Goal: Information Seeking & Learning: Find contact information

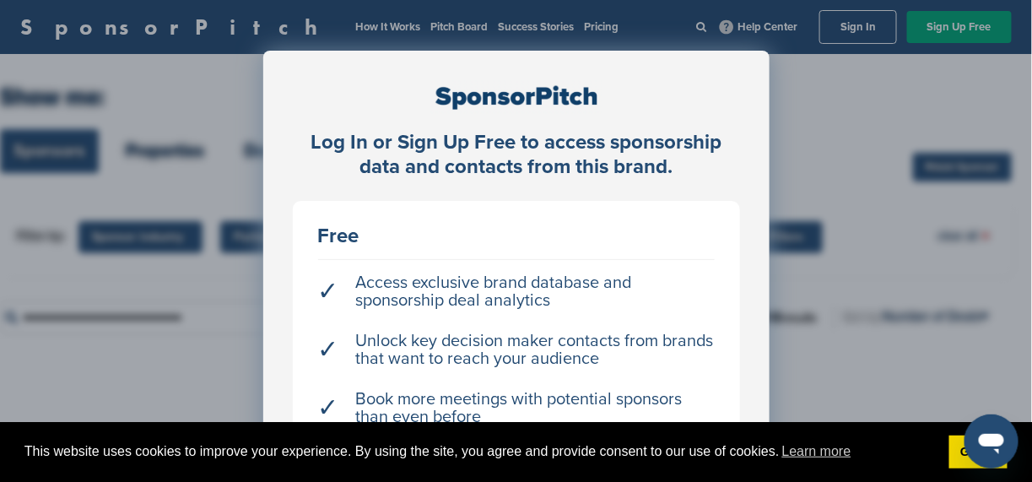
click at [768, 94] on div "Log In or Sign Up Free to access sponsorship data and contacts from this brand.…" at bounding box center [516, 321] width 506 height 540
click at [962, 449] on link "Got it!" at bounding box center [978, 452] width 58 height 34
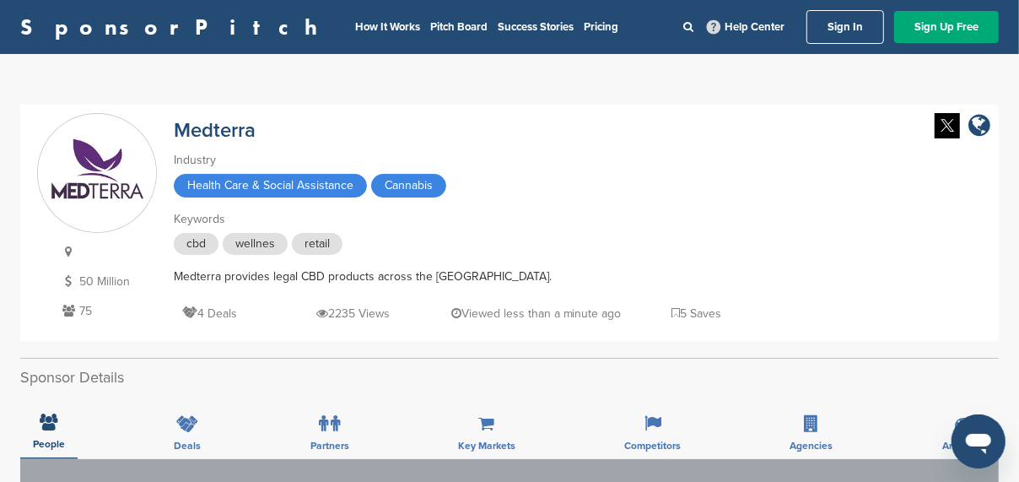
click at [824, 13] on link "Sign In" at bounding box center [846, 27] width 78 height 34
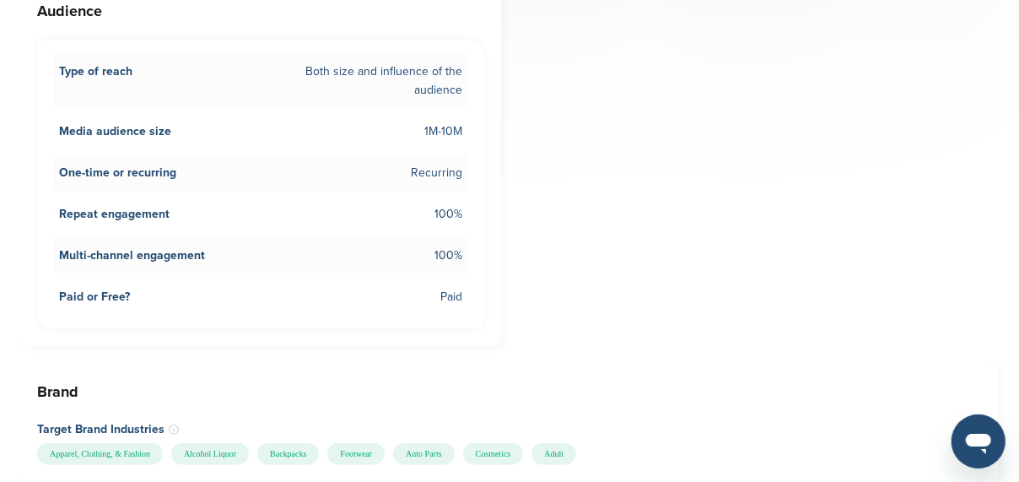
scroll to position [843, 0]
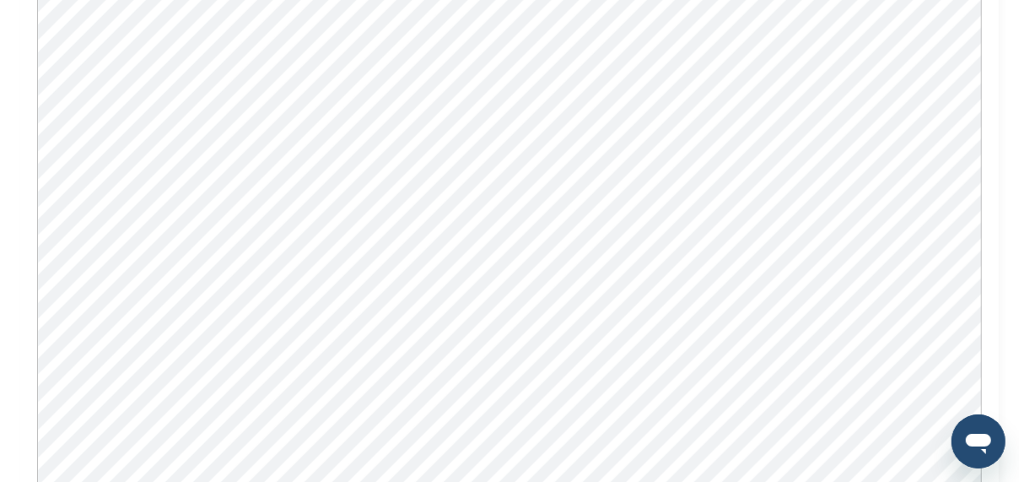
scroll to position [1434, 0]
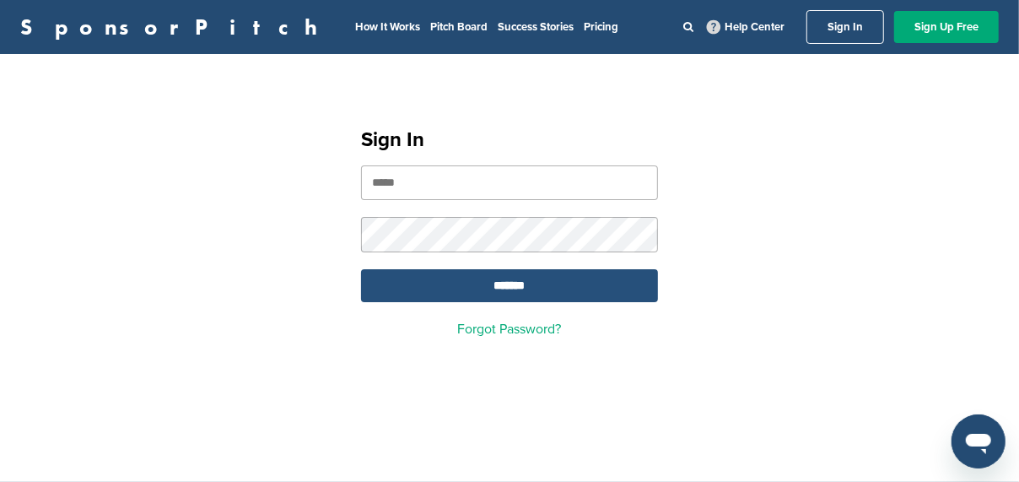
type input "**********"
click at [507, 287] on input "*******" at bounding box center [509, 285] width 297 height 33
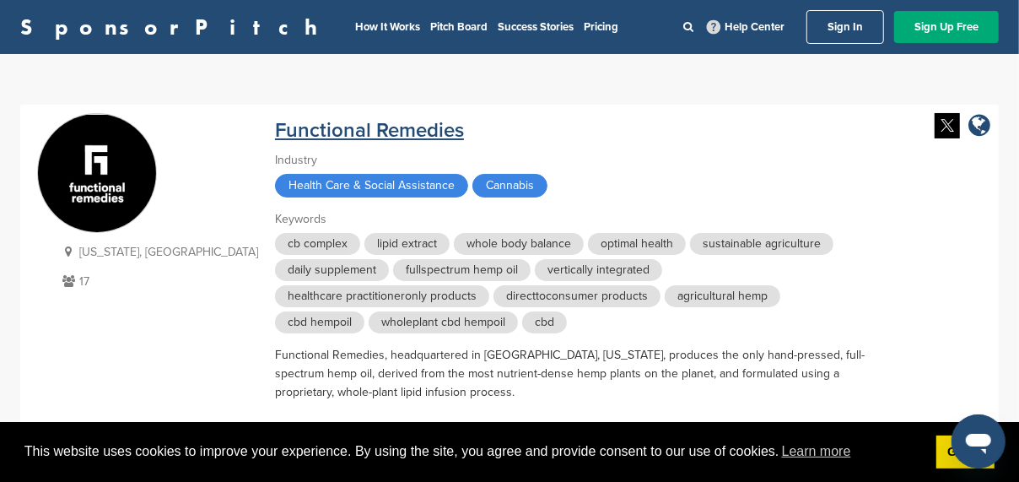
click at [317, 137] on link "Functional Remedies" at bounding box center [369, 130] width 189 height 24
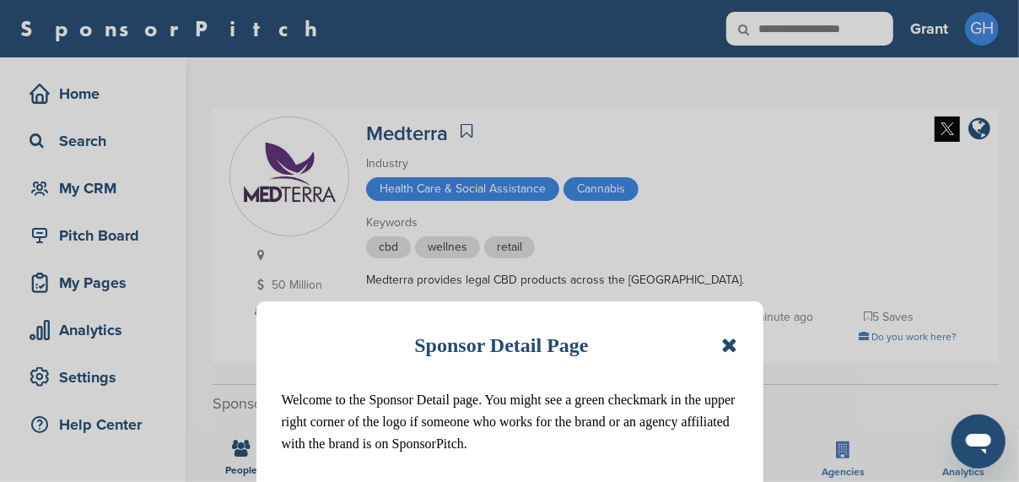
click at [734, 349] on icon at bounding box center [729, 345] width 16 height 20
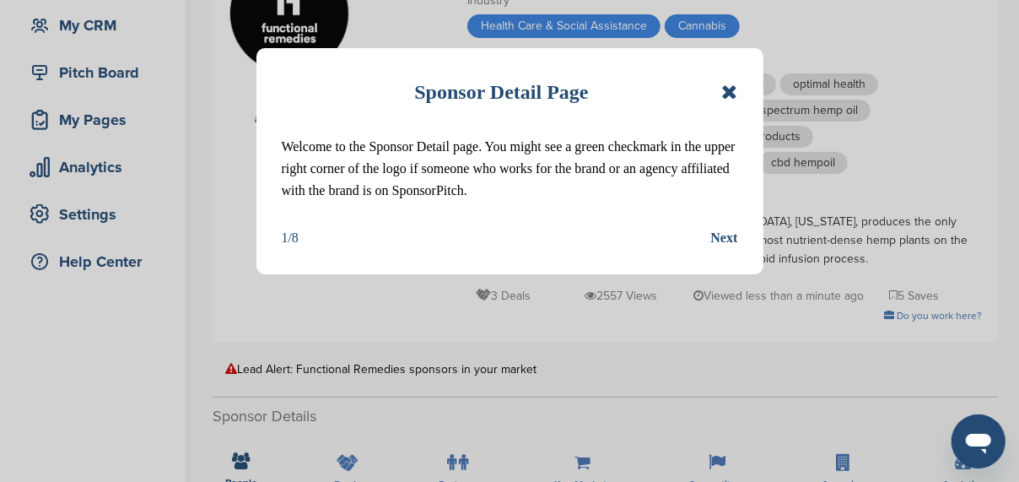
scroll to position [253, 0]
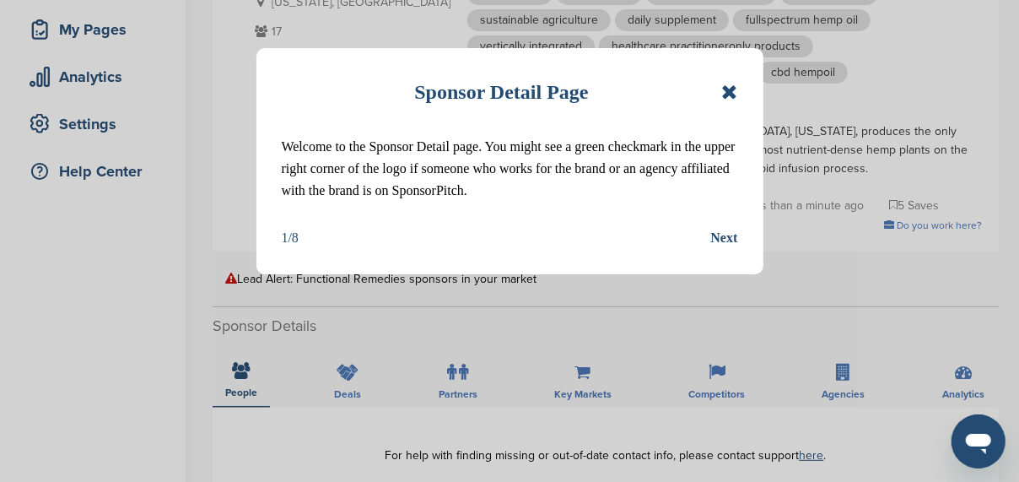
click at [734, 94] on icon at bounding box center [729, 92] width 16 height 20
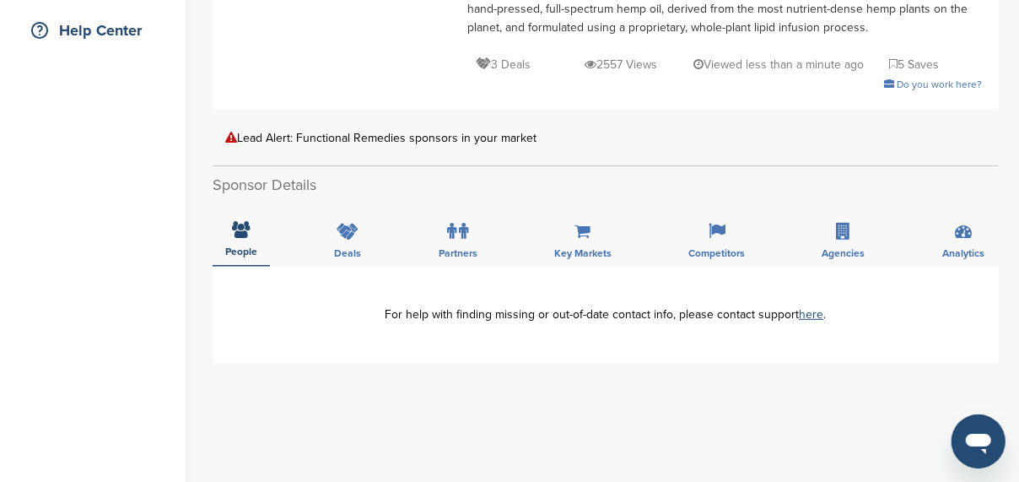
scroll to position [421, 0]
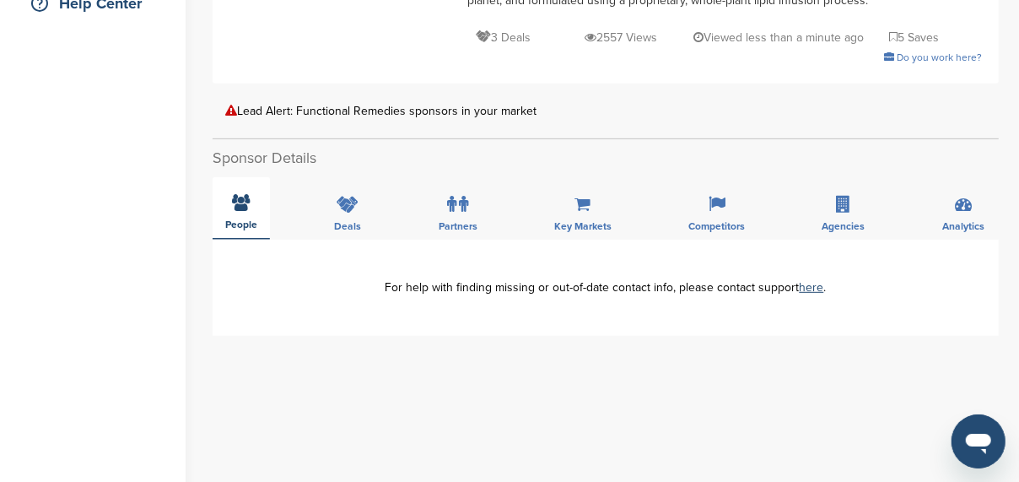
click at [243, 194] on icon at bounding box center [242, 202] width 18 height 17
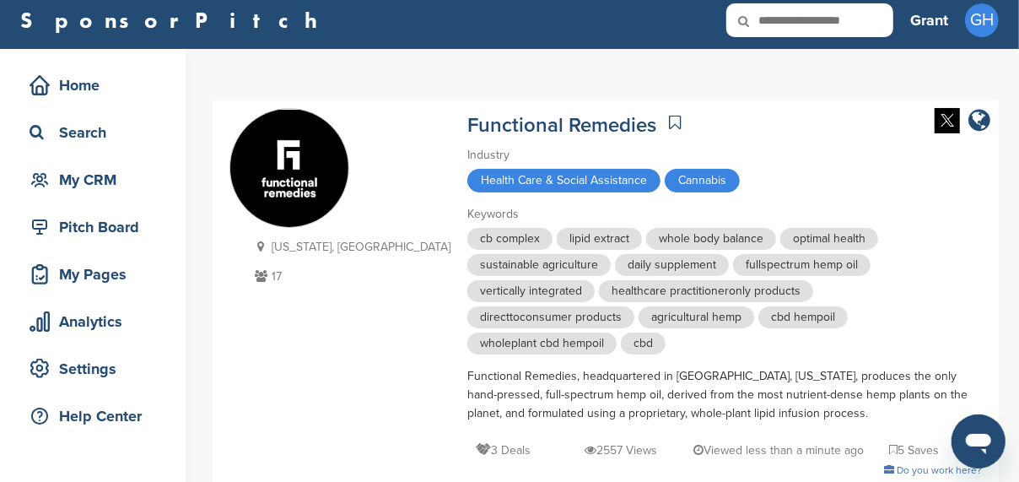
scroll to position [0, 0]
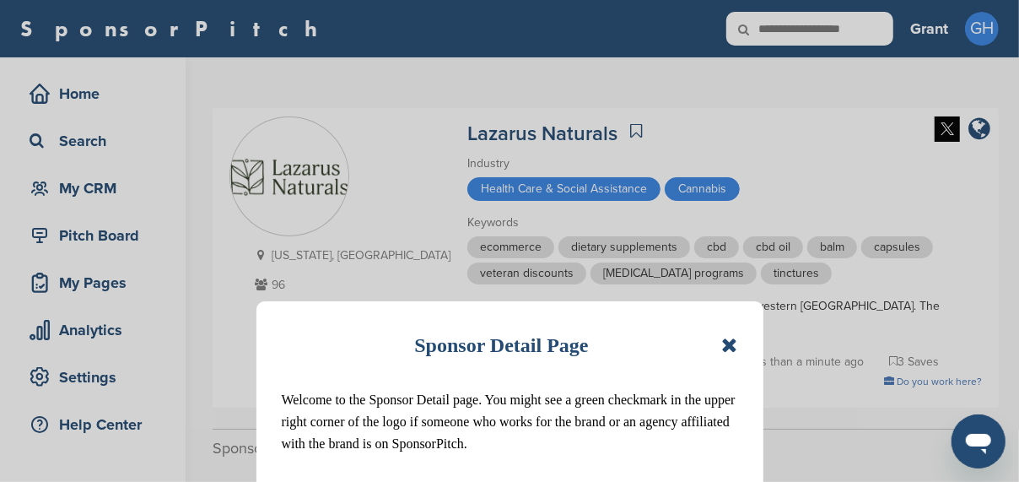
click at [736, 347] on icon at bounding box center [729, 345] width 16 height 20
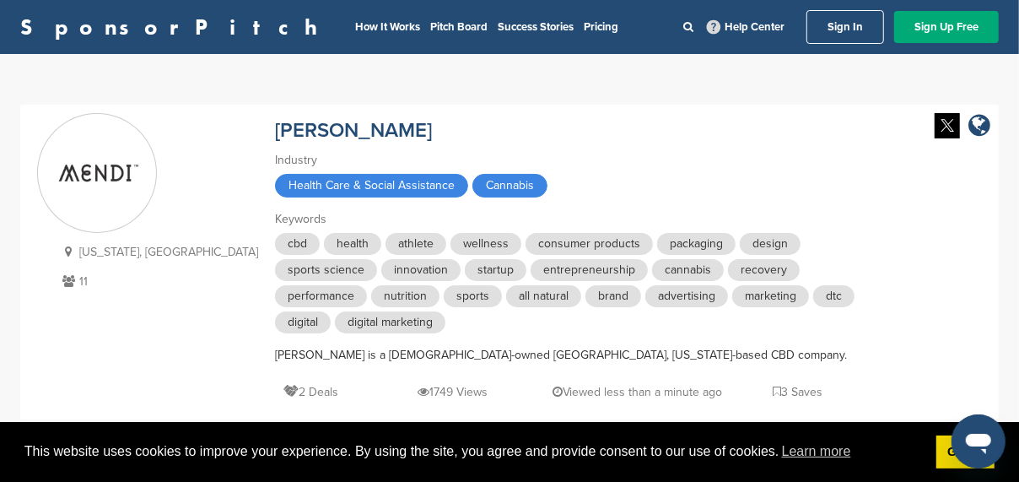
click at [842, 40] on link "Sign In" at bounding box center [846, 27] width 78 height 34
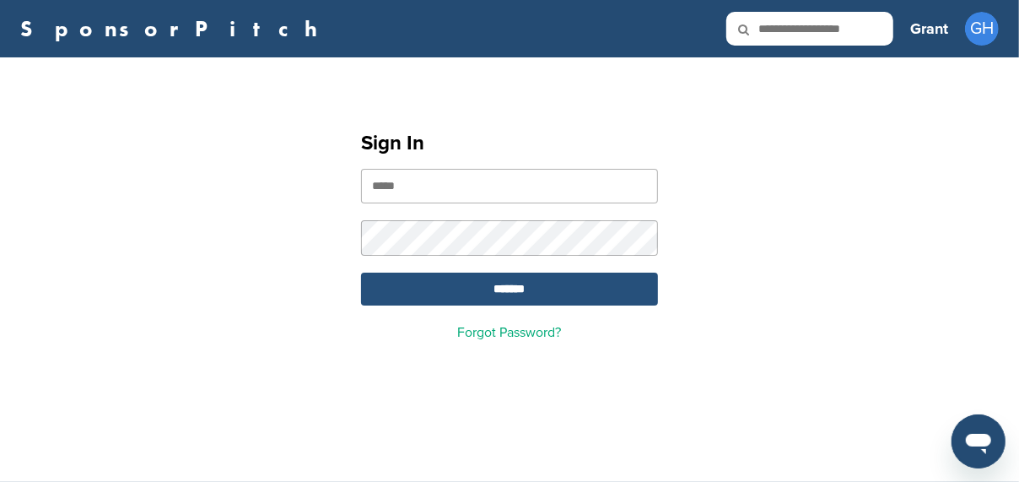
type input "**********"
click at [559, 284] on input "*******" at bounding box center [509, 289] width 297 height 33
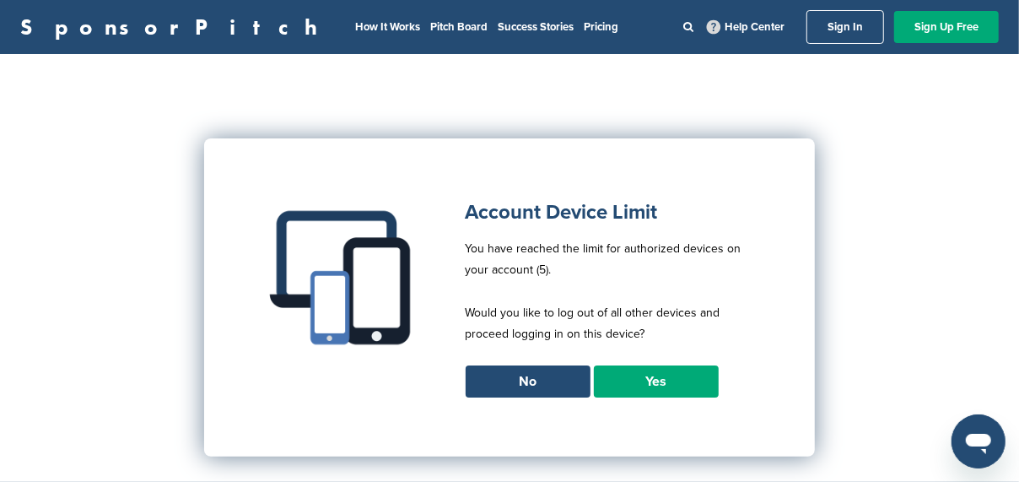
click at [656, 380] on link "Yes" at bounding box center [656, 381] width 125 height 32
click at [656, 384] on link "Yes" at bounding box center [656, 381] width 125 height 32
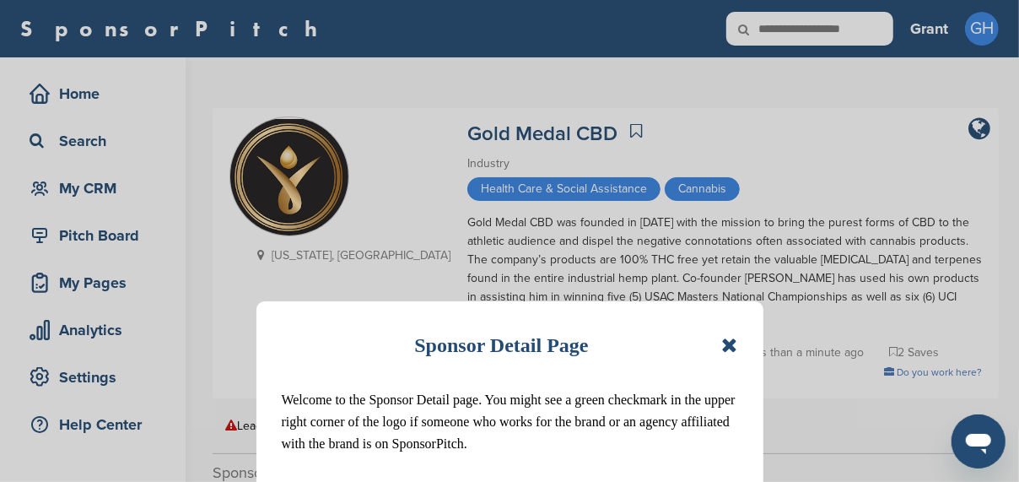
click at [723, 342] on icon at bounding box center [729, 345] width 16 height 20
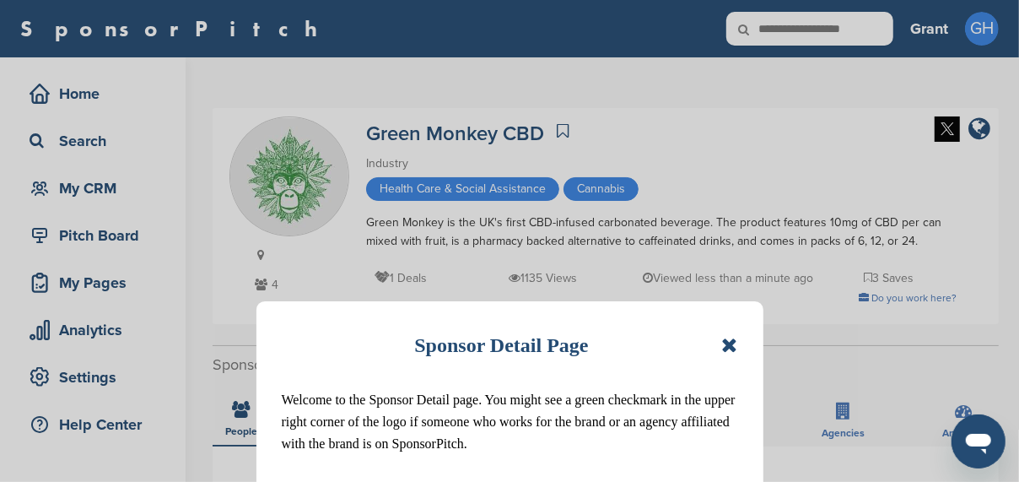
click at [734, 347] on icon at bounding box center [729, 345] width 16 height 20
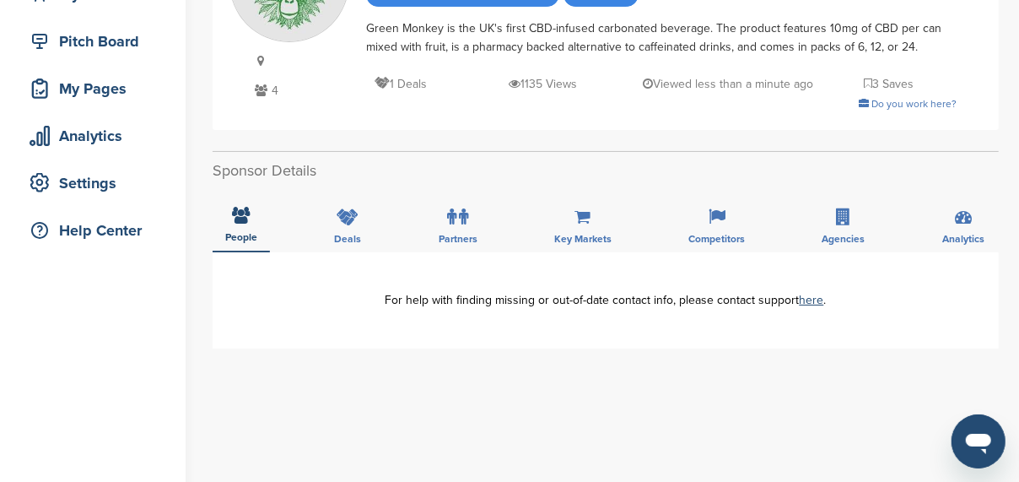
scroll to position [169, 0]
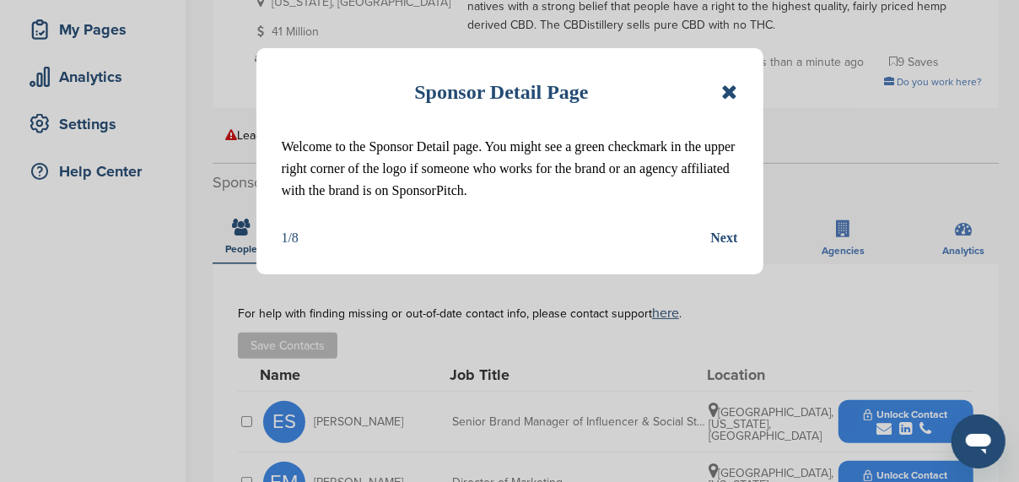
click at [732, 92] on icon at bounding box center [729, 92] width 16 height 20
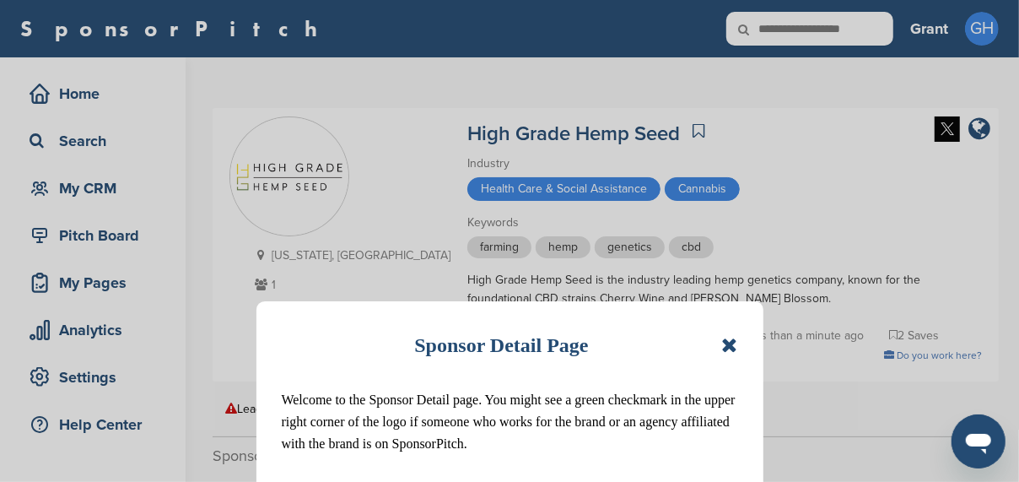
click at [735, 347] on icon at bounding box center [729, 345] width 16 height 20
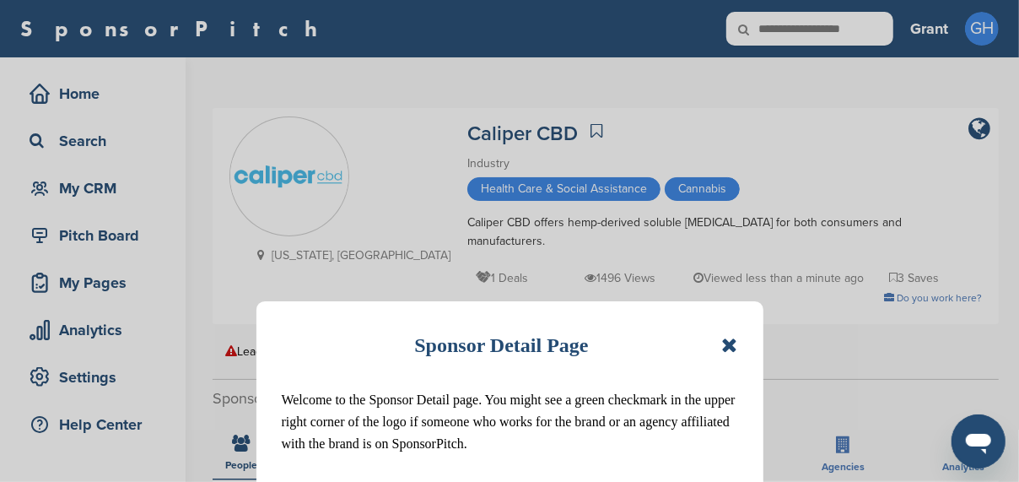
click at [729, 352] on icon at bounding box center [729, 345] width 16 height 20
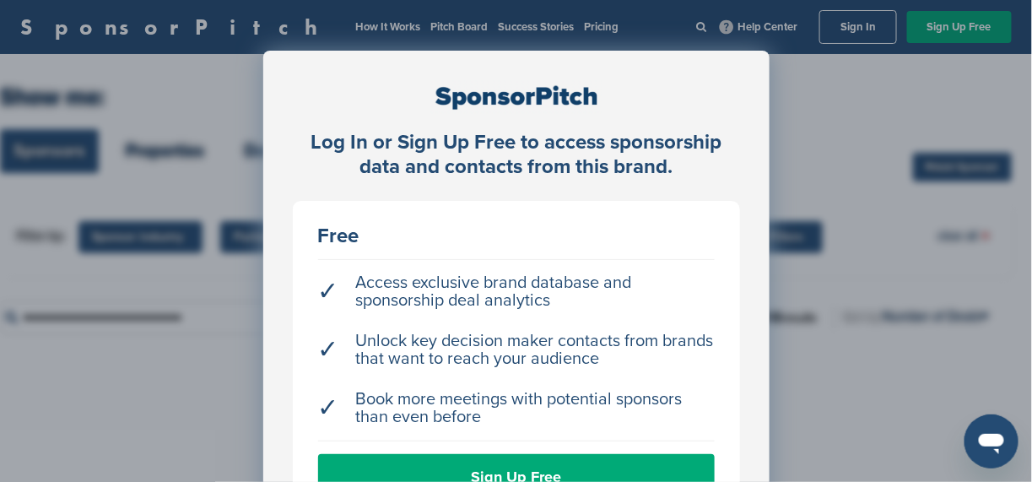
click at [881, 218] on div "Log In or Sign Up Free to access sponsorship data and contacts from this brand.…" at bounding box center [516, 283] width 1032 height 566
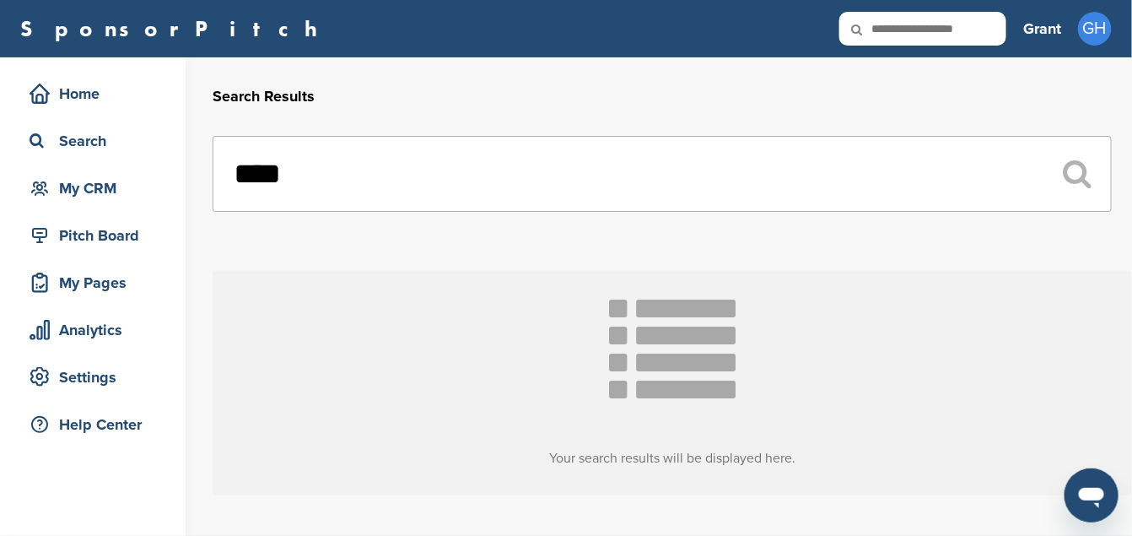
click at [951, 40] on input "text" at bounding box center [923, 29] width 167 height 34
type input "*****"
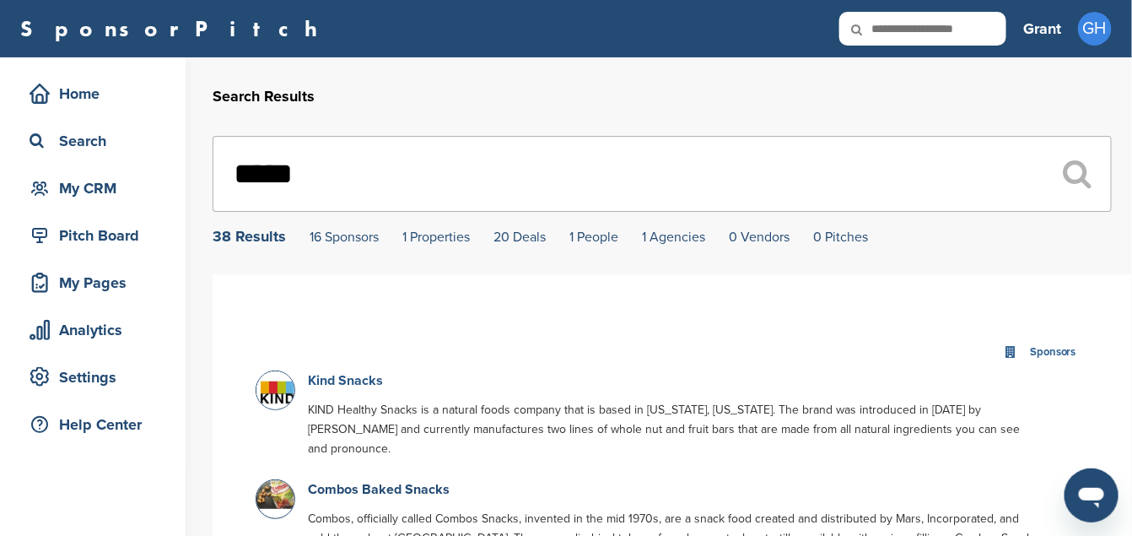
click at [360, 380] on link "Kind Snacks" at bounding box center [345, 380] width 75 height 17
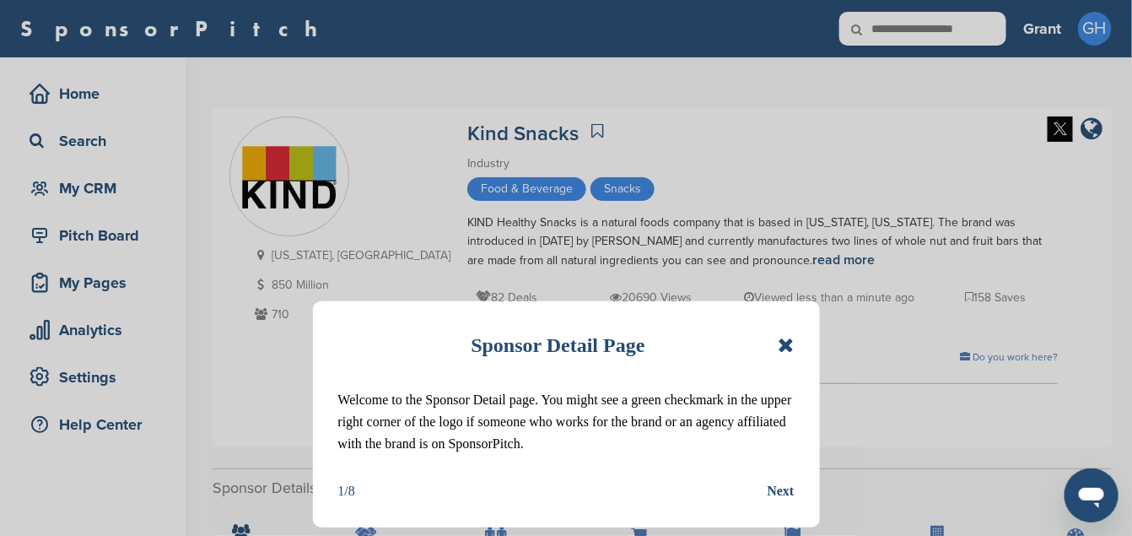
click at [786, 343] on icon at bounding box center [786, 345] width 16 height 20
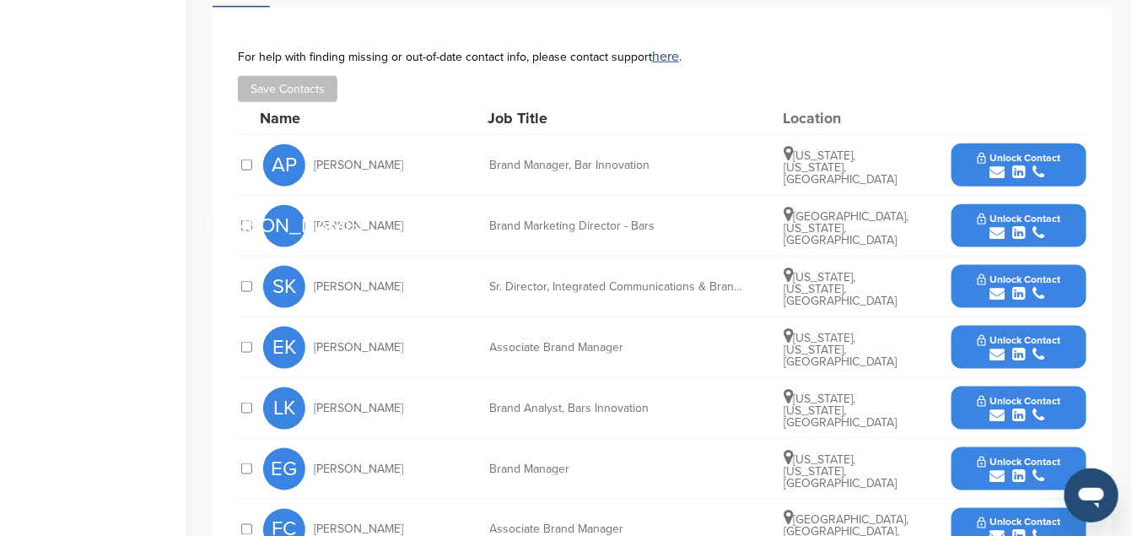
scroll to position [656, 0]
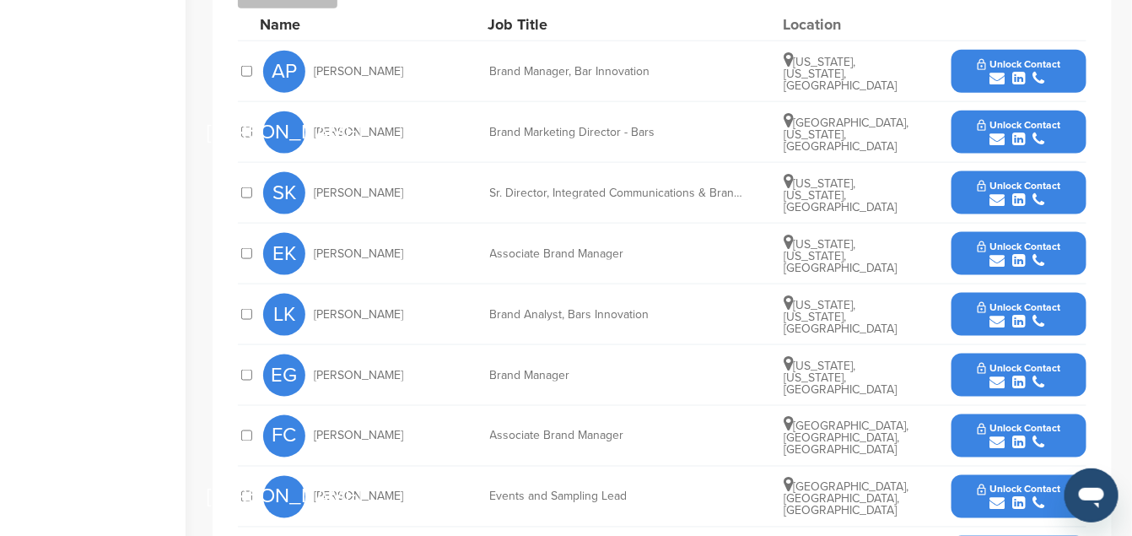
click at [969, 132] on button "Unlock Contact" at bounding box center [1020, 132] width 124 height 51
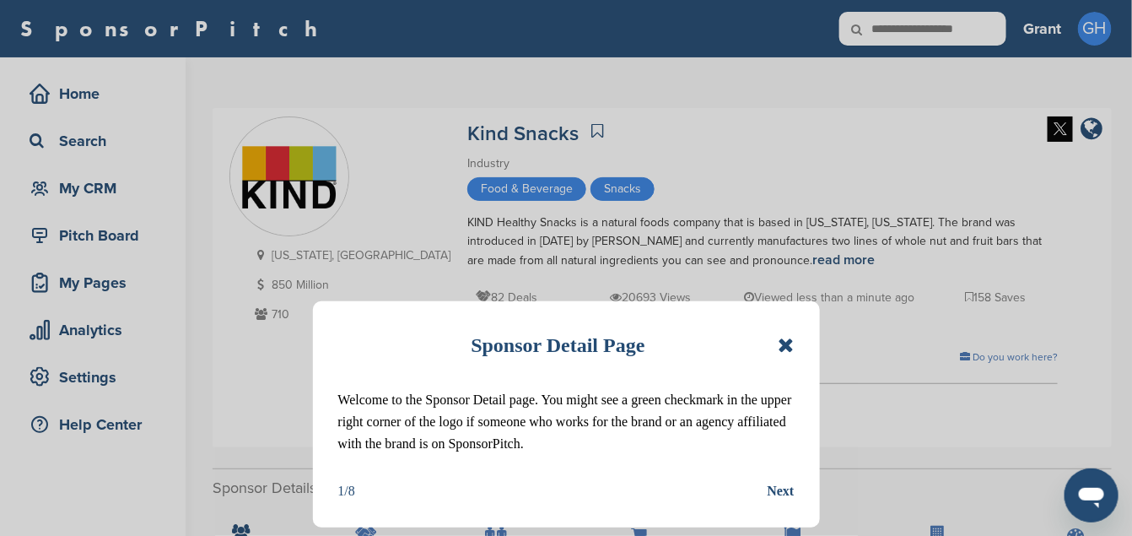
click at [788, 343] on icon at bounding box center [786, 345] width 16 height 20
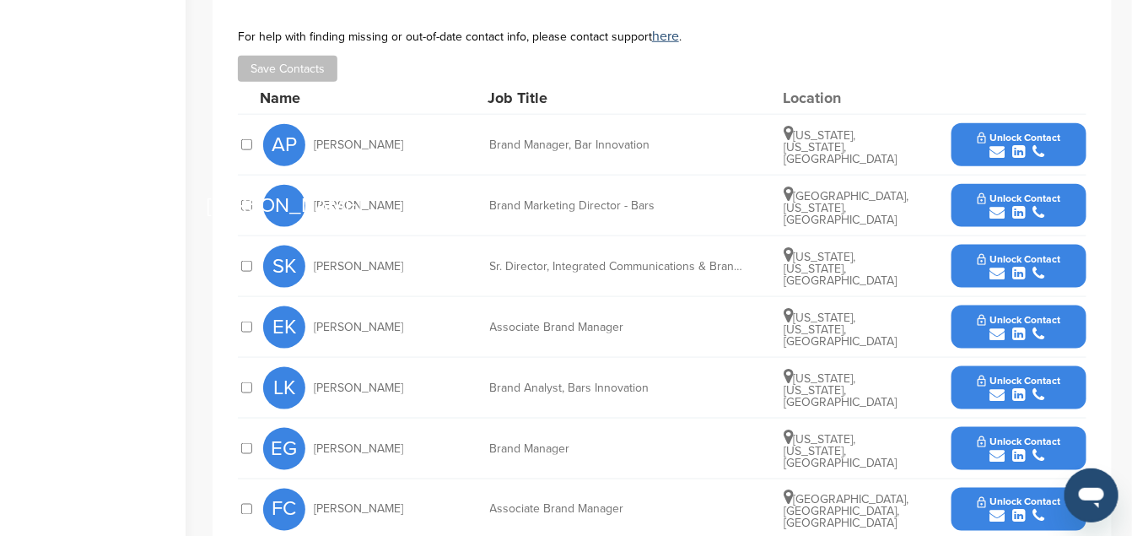
scroll to position [562, 0]
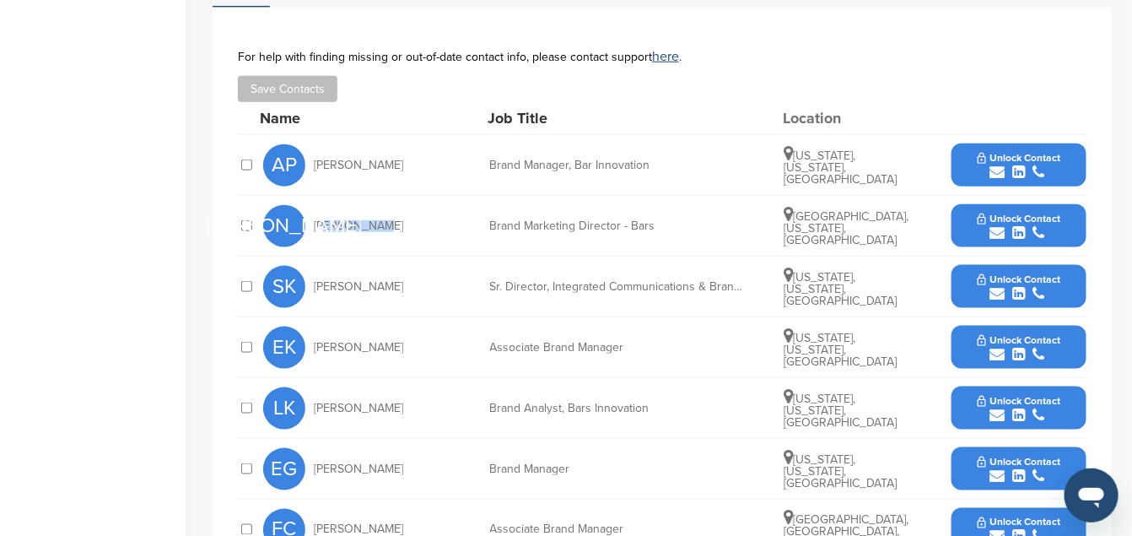
drag, startPoint x: 319, startPoint y: 225, endPoint x: 396, endPoint y: 231, distance: 77.0
click at [396, 231] on div "[PERSON_NAME] [PERSON_NAME]" at bounding box center [356, 226] width 186 height 42
click at [384, 229] on div "[PERSON_NAME] [PERSON_NAME]" at bounding box center [356, 226] width 186 height 42
drag, startPoint x: 310, startPoint y: 226, endPoint x: 386, endPoint y: 212, distance: 77.3
click at [386, 212] on div "JO John Olsen" at bounding box center [356, 226] width 186 height 42
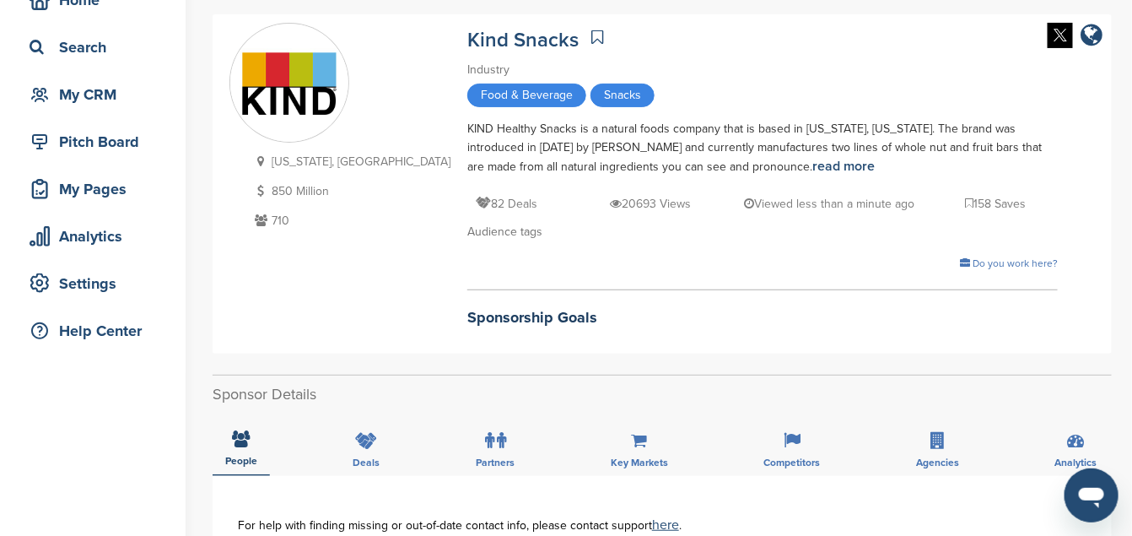
scroll to position [94, 0]
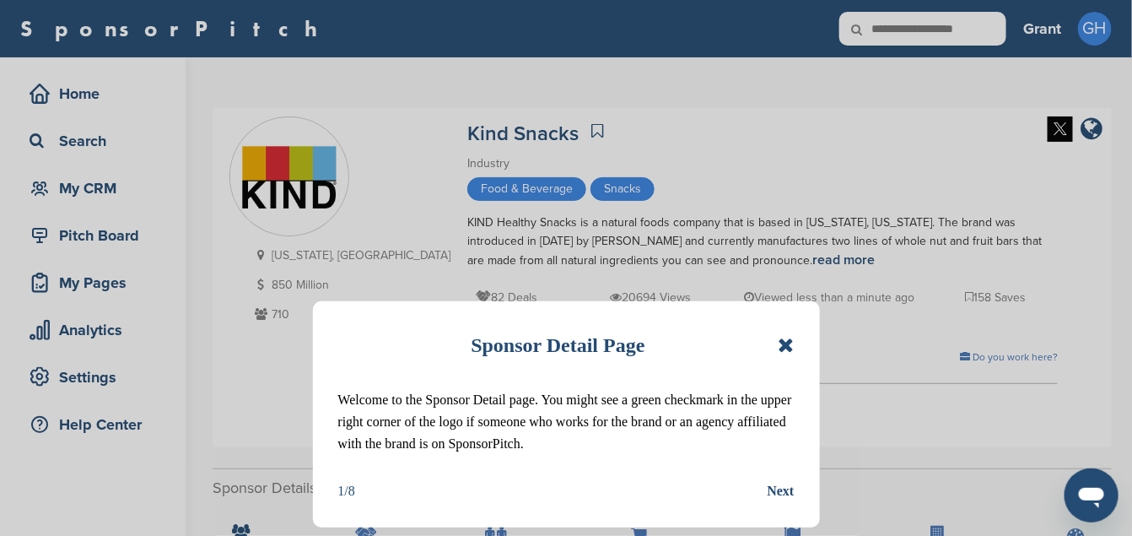
click at [791, 349] on icon at bounding box center [786, 345] width 16 height 20
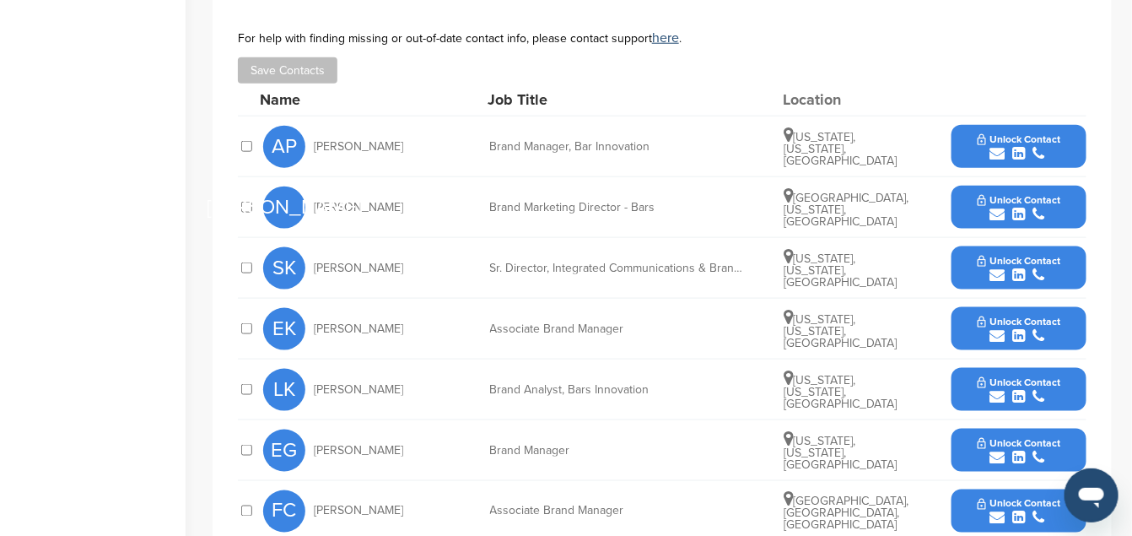
scroll to position [656, 0]
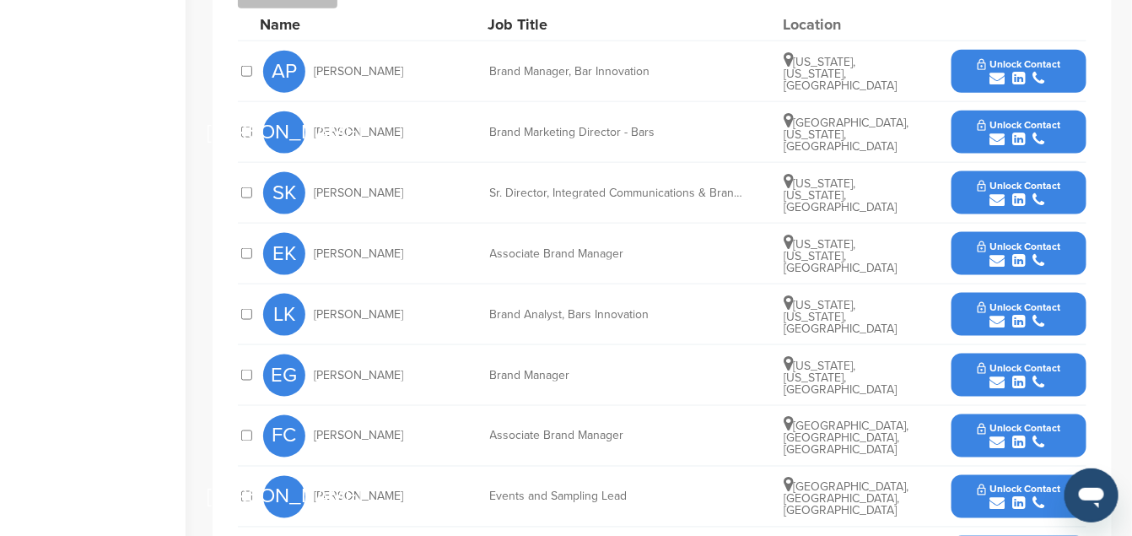
click at [973, 127] on button "Unlock Contact" at bounding box center [1020, 132] width 124 height 51
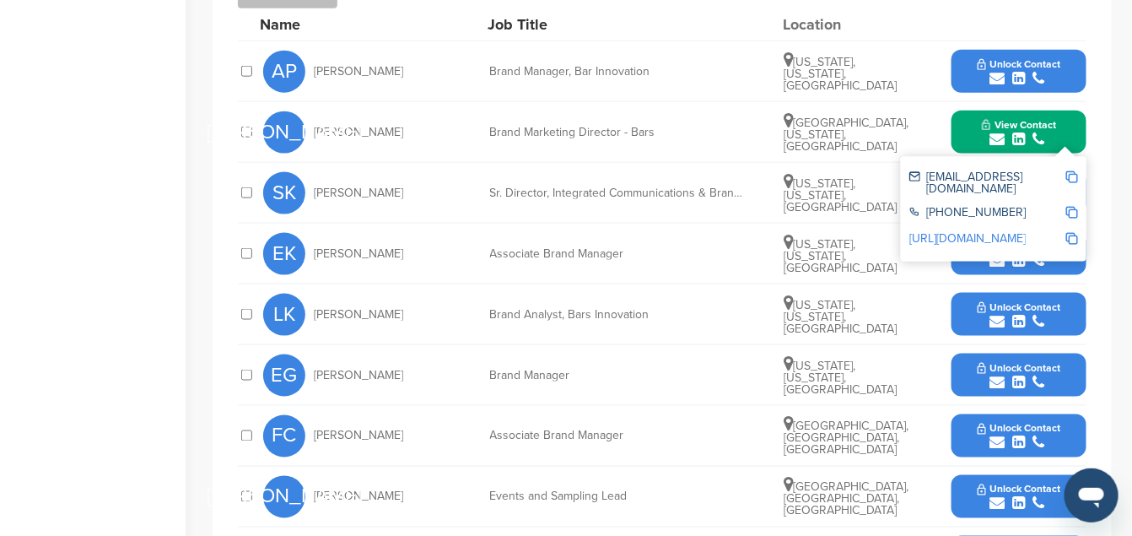
click at [1076, 180] on img at bounding box center [1072, 177] width 12 height 12
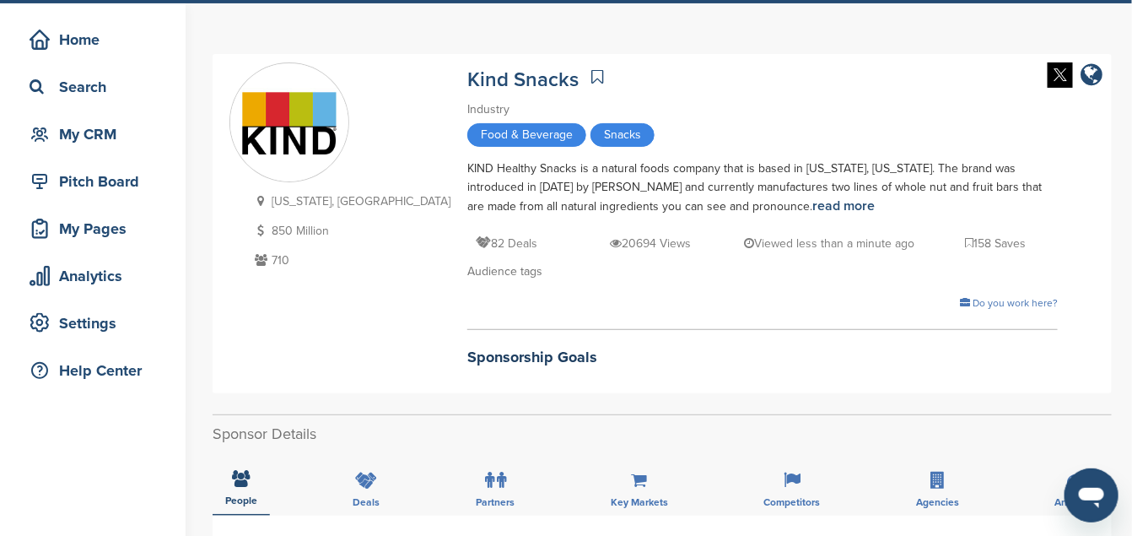
scroll to position [0, 0]
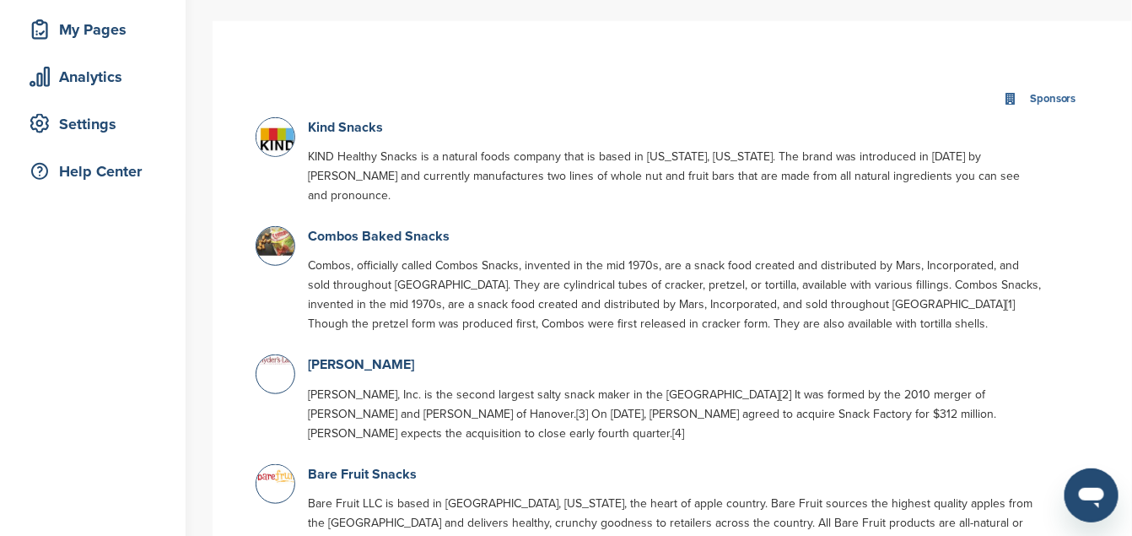
scroll to position [281, 0]
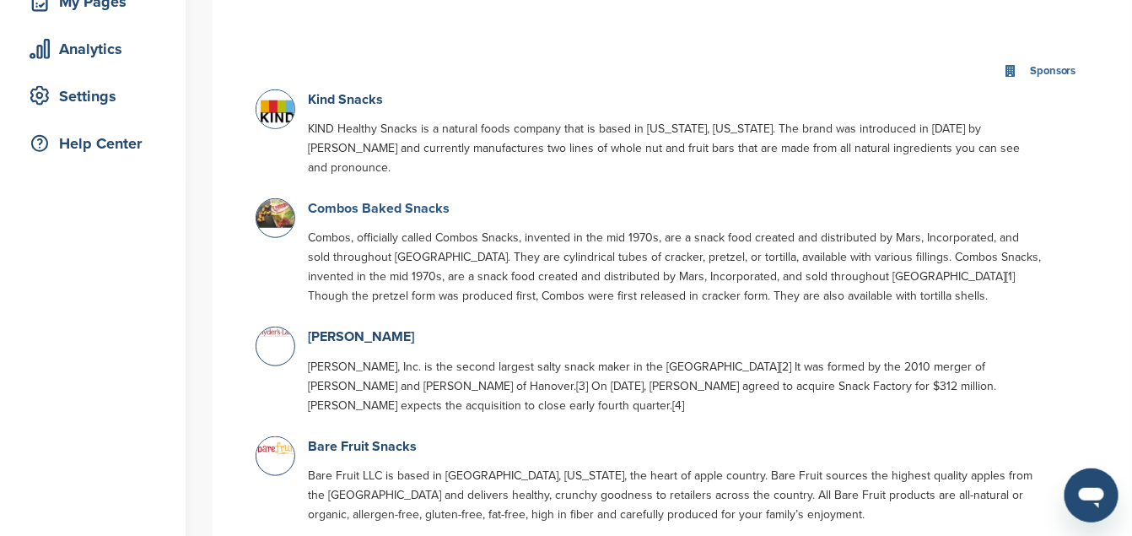
click at [374, 200] on link "Combos Baked Snacks" at bounding box center [379, 208] width 142 height 17
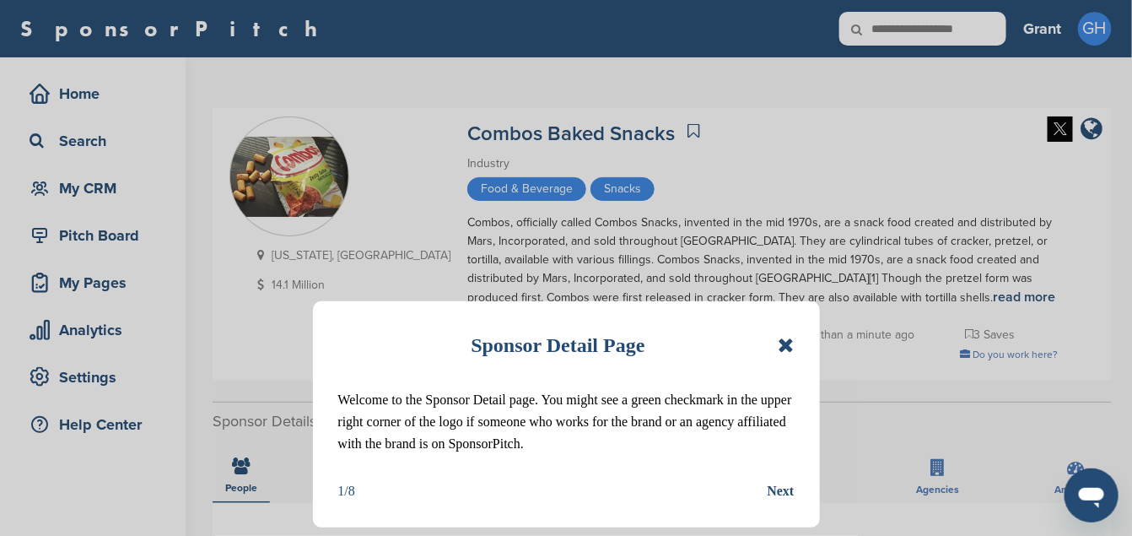
click at [783, 348] on icon at bounding box center [786, 345] width 16 height 20
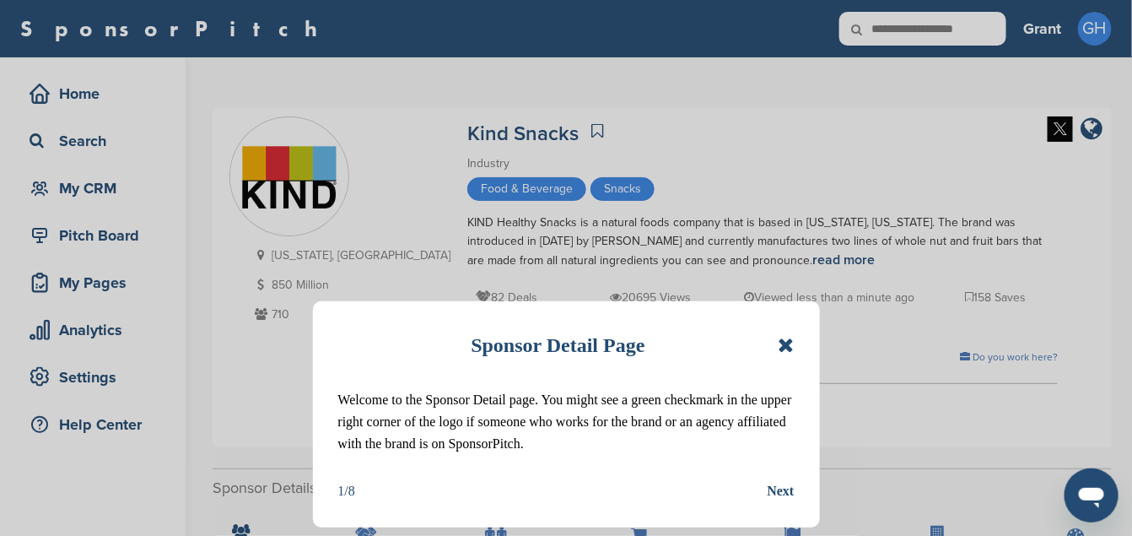
click at [772, 343] on div "Sponsor Detail Page" at bounding box center [566, 345] width 456 height 37
click at [791, 348] on icon at bounding box center [786, 345] width 16 height 20
click at [780, 350] on icon at bounding box center [786, 345] width 16 height 20
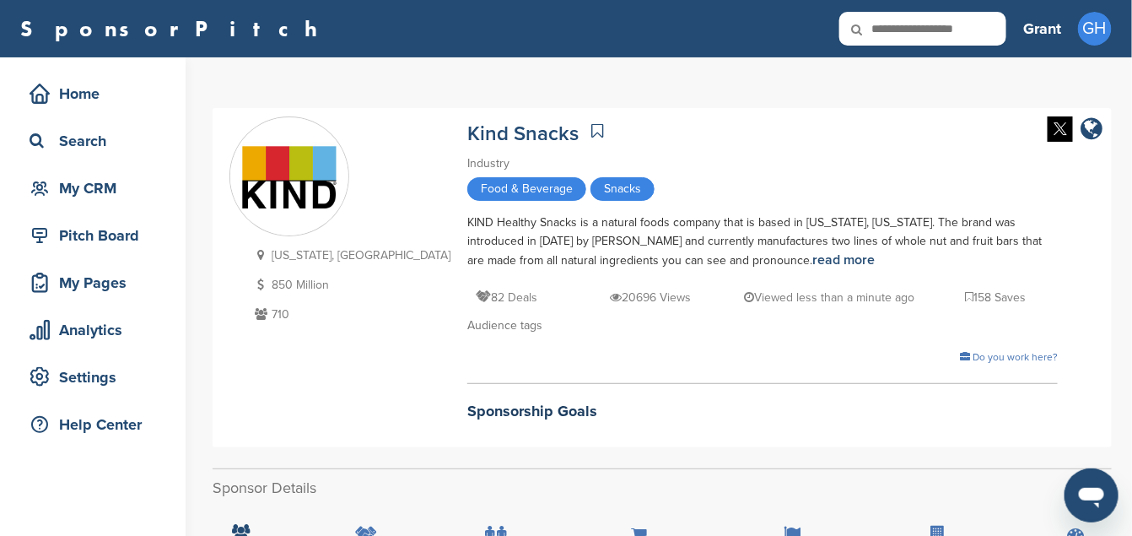
click at [931, 40] on input "text" at bounding box center [923, 29] width 167 height 34
type input "*****"
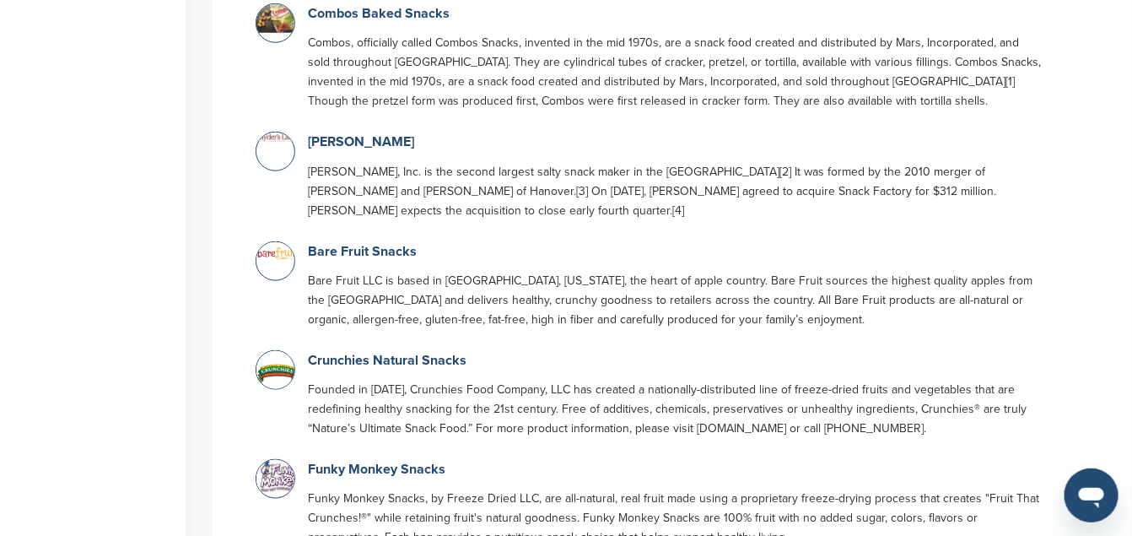
scroll to position [375, 0]
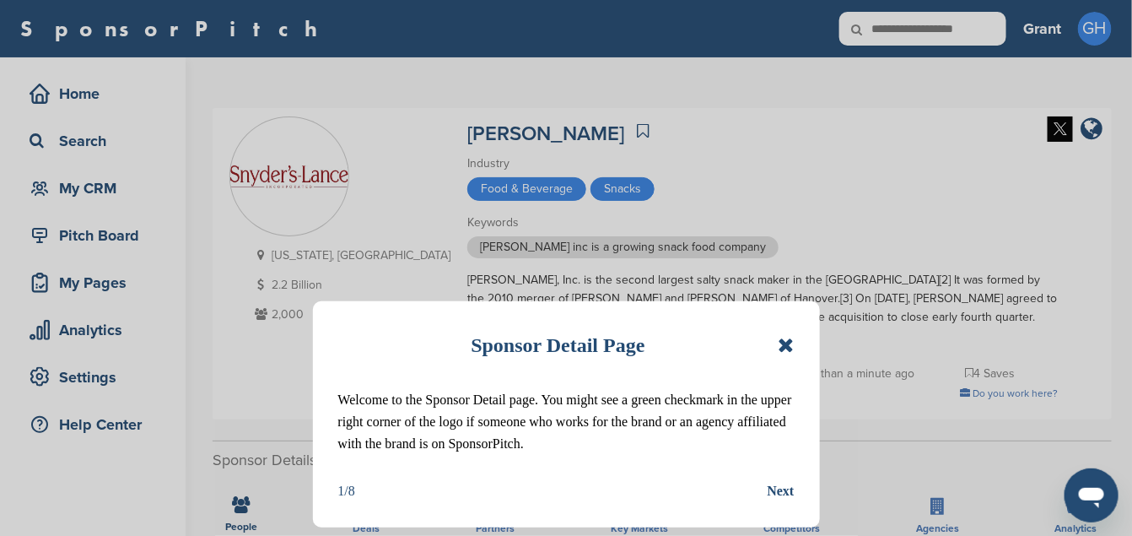
click at [798, 346] on div "Sponsor Detail Page Welcome to the Sponsor Detail page. You might see a green c…" at bounding box center [566, 414] width 507 height 226
click at [788, 343] on icon at bounding box center [786, 345] width 16 height 20
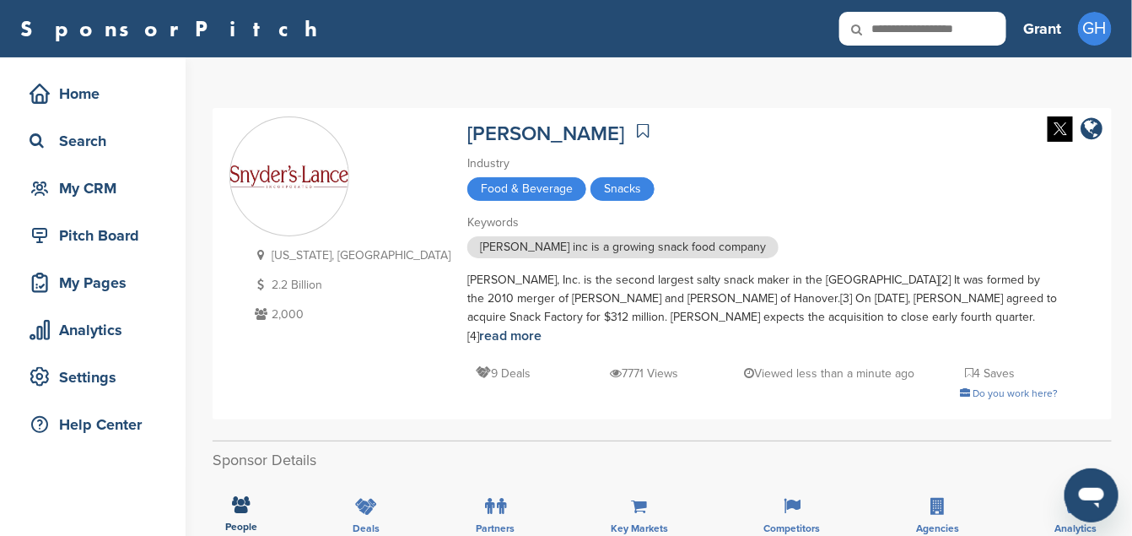
drag, startPoint x: 391, startPoint y: 133, endPoint x: 600, endPoint y: 138, distance: 208.4
click at [600, 138] on div "[US_STATE], [GEOGRAPHIC_DATA] 2.2 Billion 2,000 [PERSON_NAME] Industry Food & B…" at bounding box center [662, 263] width 866 height 294
copy link "[PERSON_NAME]"
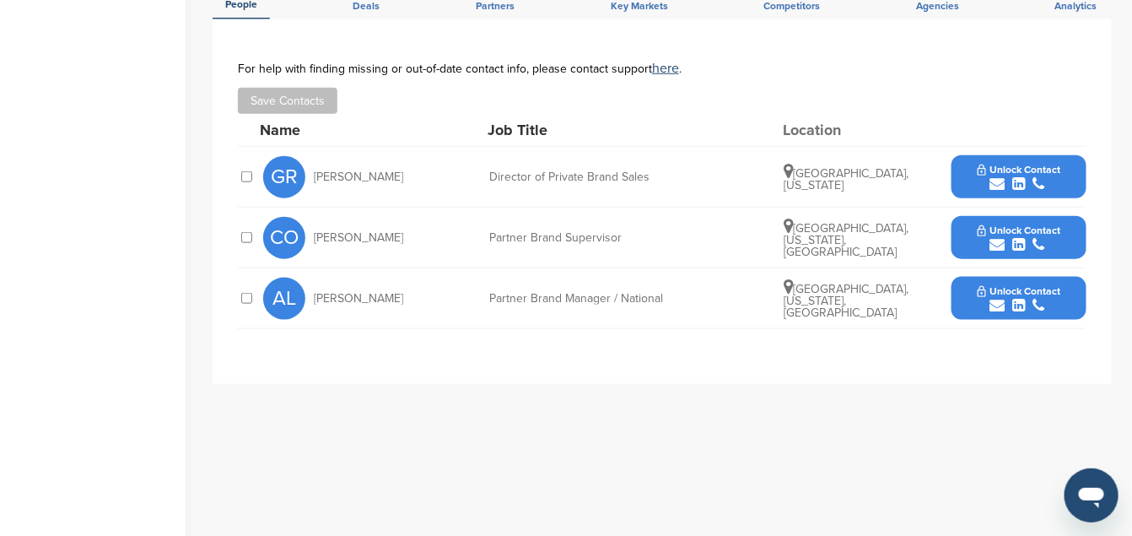
scroll to position [562, 0]
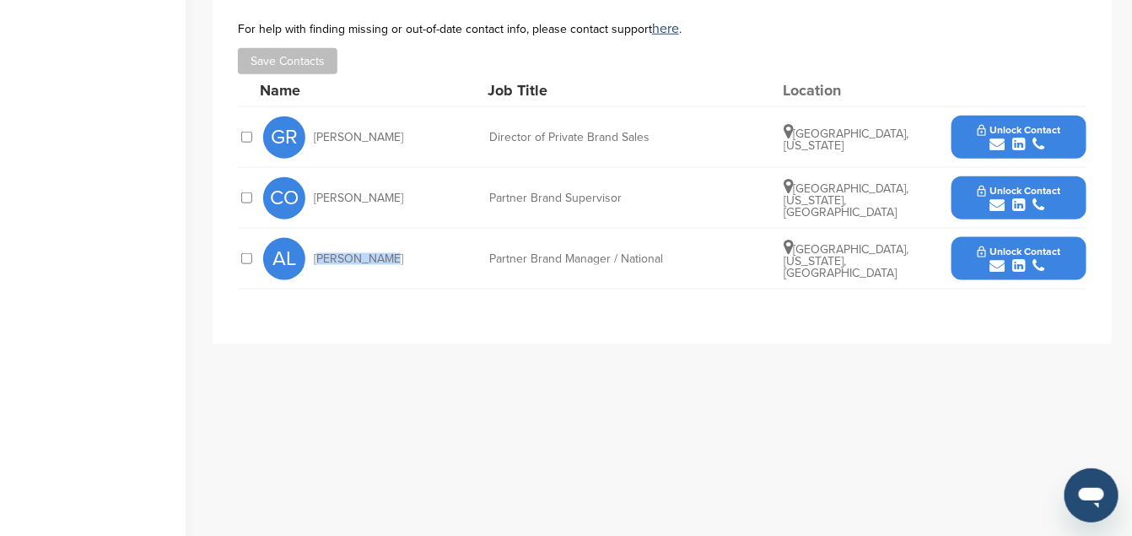
drag, startPoint x: 317, startPoint y: 242, endPoint x: 424, endPoint y: 240, distance: 107.2
click at [424, 240] on div "AL [PERSON_NAME]" at bounding box center [356, 259] width 186 height 42
click at [964, 237] on button "Unlock Contact" at bounding box center [1020, 259] width 124 height 51
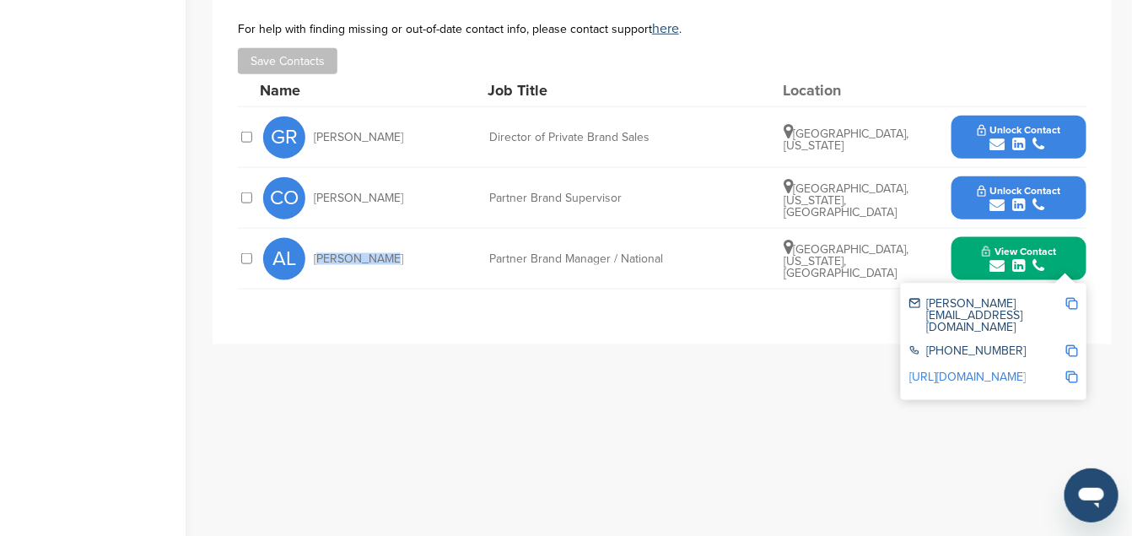
click at [1070, 298] on img at bounding box center [1072, 304] width 12 height 12
copy span "[PERSON_NAME]"
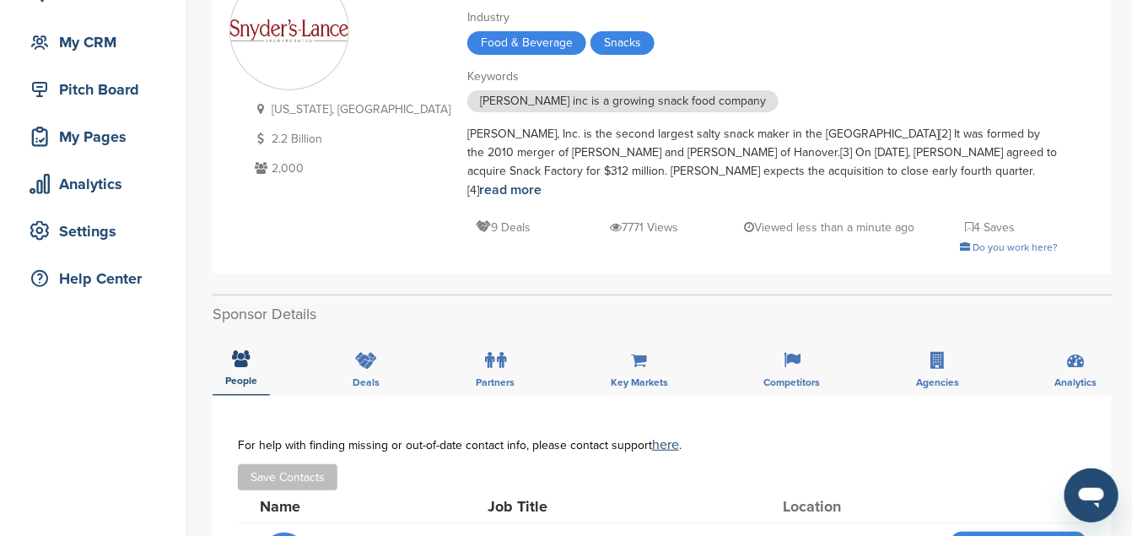
scroll to position [0, 0]
